Goal: Obtain resource: Obtain resource

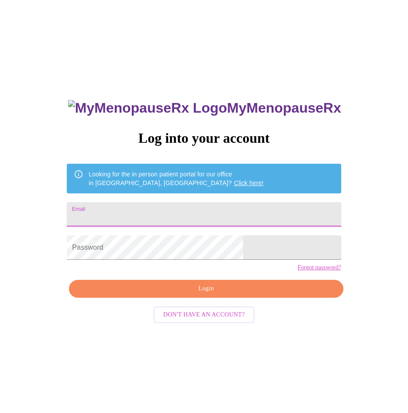
click at [162, 218] on input "Email" at bounding box center [204, 214] width 274 height 24
type input "[EMAIL_ADDRESS][DOMAIN_NAME]"
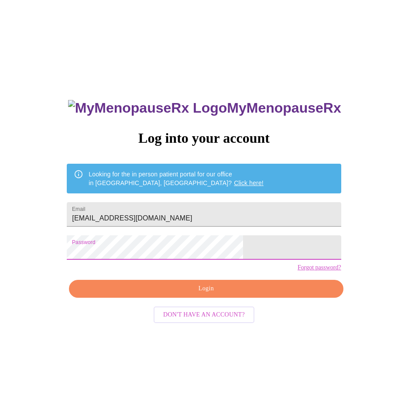
click at [208, 294] on span "Login" at bounding box center [206, 288] width 254 height 11
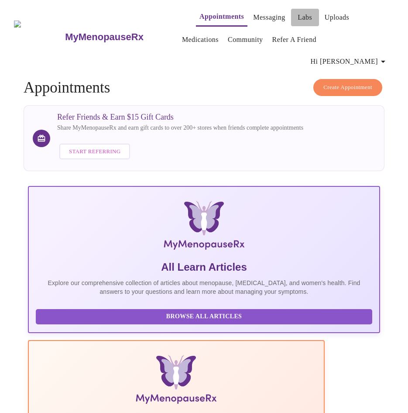
click at [298, 12] on link "Labs" at bounding box center [305, 17] width 14 height 12
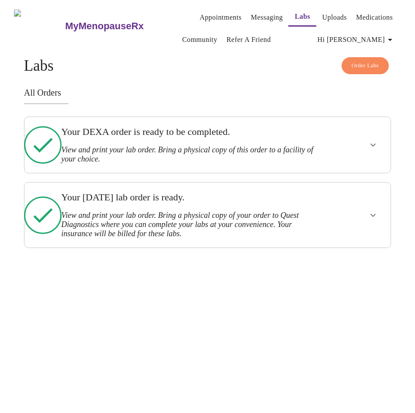
click at [162, 211] on h3 "View and print your lab order. Bring a physical copy of your order to Quest Dia…" at bounding box center [188, 225] width 255 height 28
click at [377, 210] on icon "show more" at bounding box center [373, 215] width 10 height 10
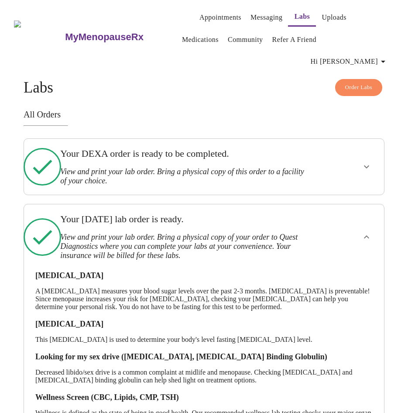
scroll to position [41, 0]
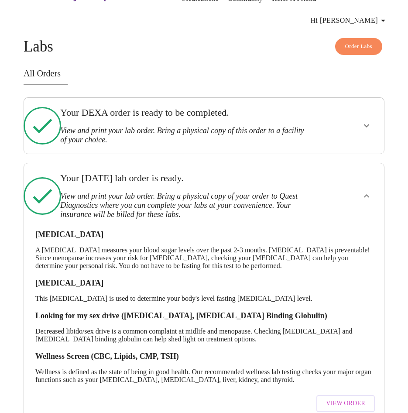
click at [354, 398] on span "View Order" at bounding box center [345, 403] width 39 height 11
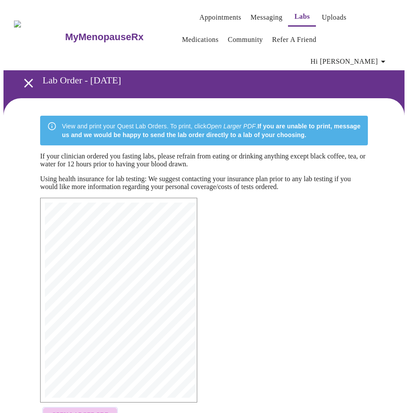
click at [86, 410] on span "Open Larger PDF" at bounding box center [80, 415] width 56 height 11
click at [22, 76] on icon "open drawer" at bounding box center [28, 83] width 15 height 15
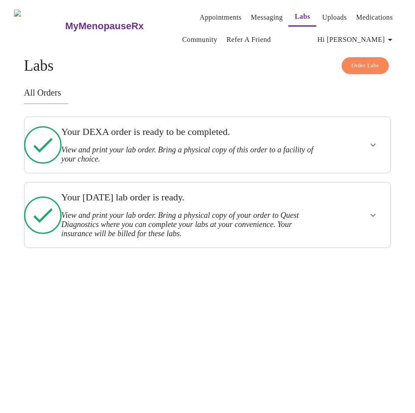
click at [102, 149] on h3 "View and print your lab order. Bring a physical copy of this order to a facilit…" at bounding box center [188, 154] width 255 height 18
click at [375, 144] on icon "show more" at bounding box center [372, 145] width 5 height 3
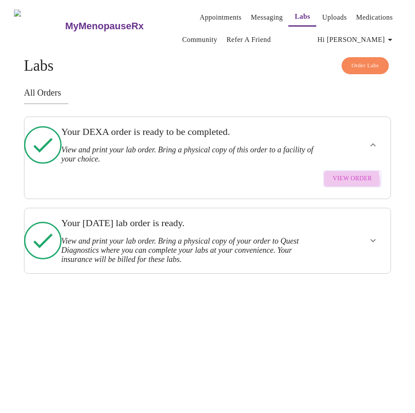
click at [344, 177] on span "View Order" at bounding box center [352, 178] width 39 height 11
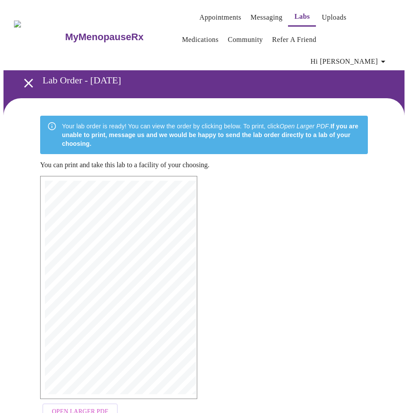
click at [86, 406] on span "Open Larger PDF" at bounding box center [80, 411] width 56 height 11
